Goal: Task Accomplishment & Management: Manage account settings

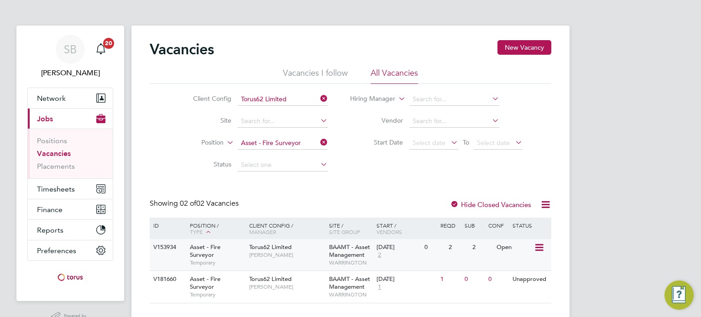
scroll to position [22, 0]
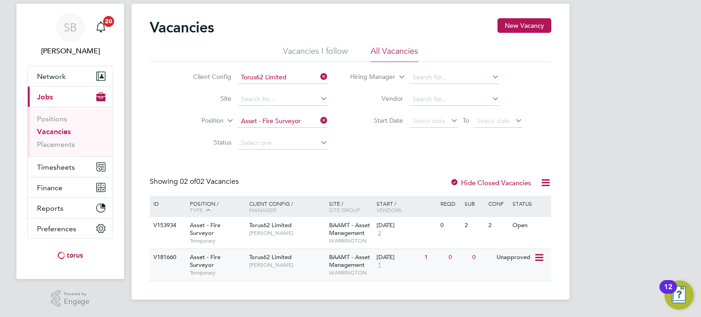
click at [208, 271] on span "Temporary" at bounding box center [217, 272] width 55 height 7
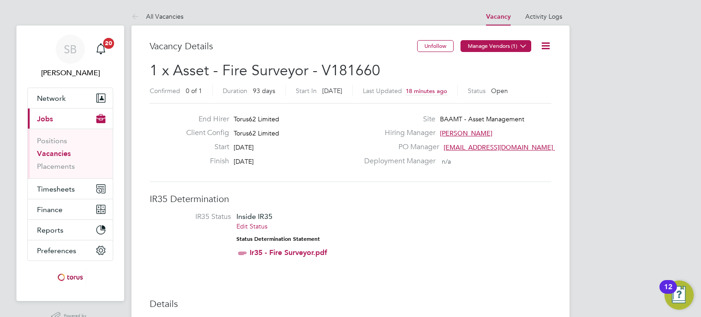
click at [494, 49] on button "Manage Vendors (1)" at bounding box center [495, 46] width 71 height 12
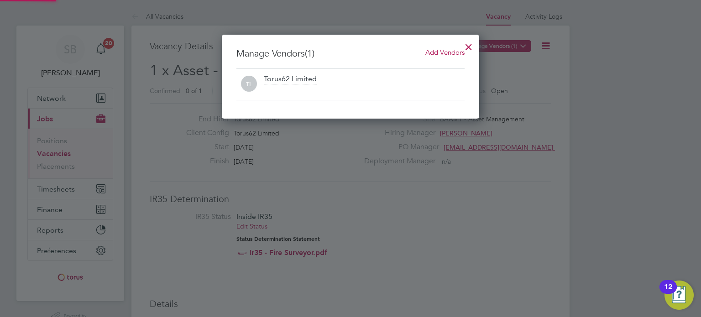
scroll to position [84, 258]
click at [452, 52] on span "Add Vendors" at bounding box center [444, 52] width 39 height 9
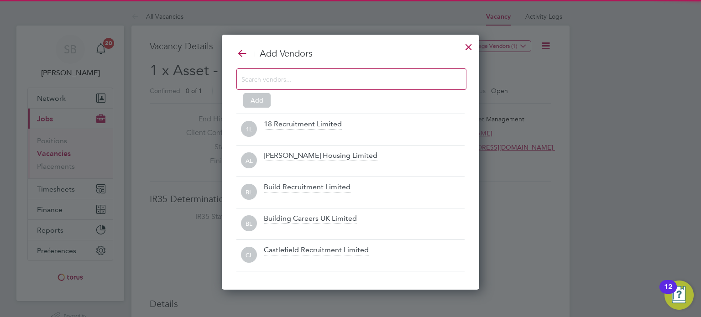
scroll to position [255, 258]
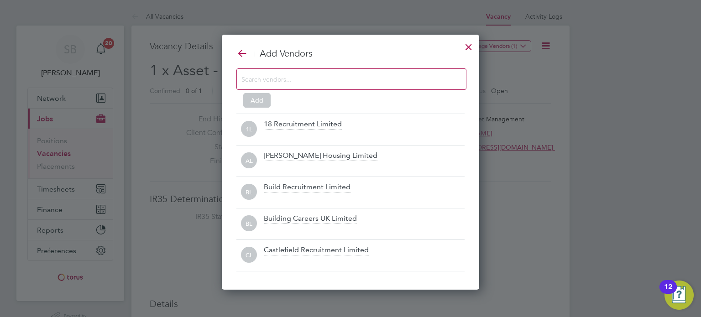
click at [316, 83] on input at bounding box center [343, 79] width 205 height 12
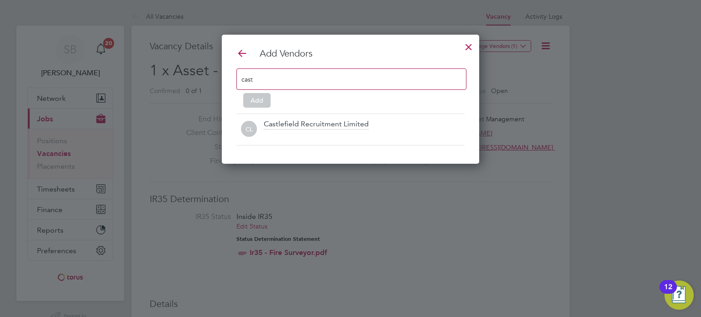
scroll to position [4, 5]
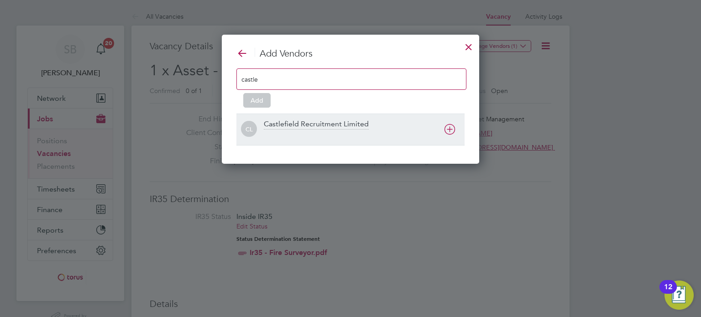
type input "castle"
click at [304, 119] on div "CL Castlefield Recruitment Limited" at bounding box center [350, 129] width 228 height 31
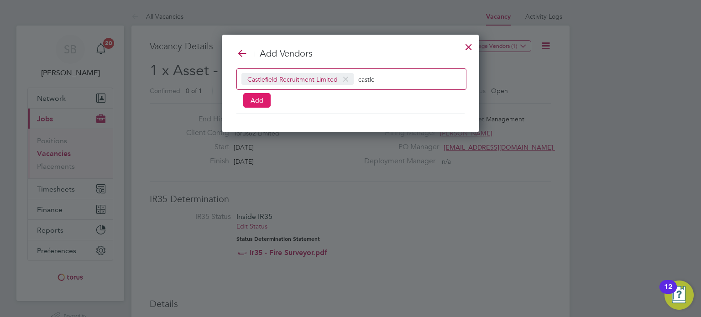
click at [260, 99] on button "Add" at bounding box center [256, 100] width 27 height 15
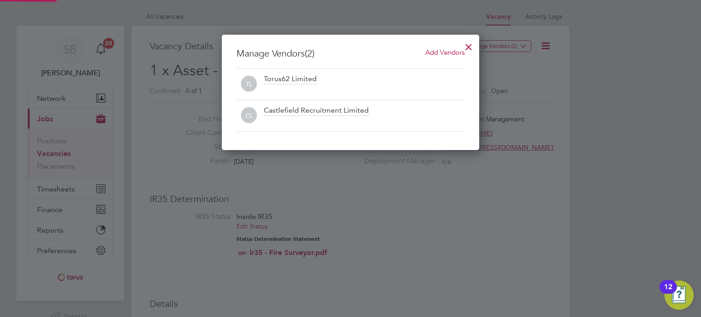
scroll to position [115, 258]
click at [472, 45] on div at bounding box center [468, 44] width 16 height 16
